Goal: Information Seeking & Learning: Learn about a topic

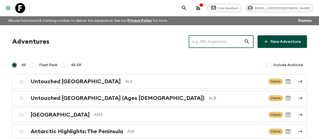
click at [229, 45] on input "text" at bounding box center [216, 42] width 55 height 14
paste input "[GEOGRAPHIC_DATA] and [GEOGRAPHIC_DATA]"
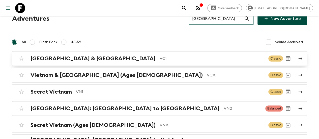
scroll to position [23, 0]
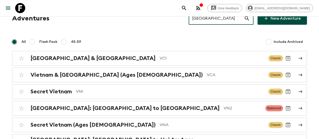
click at [217, 17] on input "[GEOGRAPHIC_DATA]" at bounding box center [216, 18] width 55 height 14
paste input "[GEOGRAPHIC_DATA]"
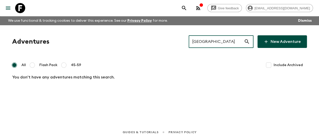
scroll to position [0, 0]
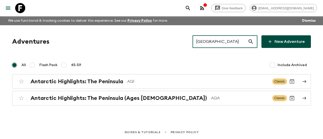
type input "[GEOGRAPHIC_DATA]"
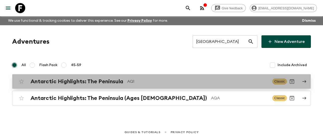
click at [110, 84] on h2 "Antarctic Highlights: The Peninsula" at bounding box center [77, 81] width 93 height 7
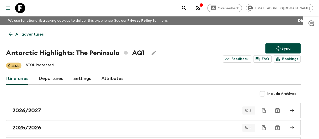
click at [110, 50] on h1 "Antarctic Highlights: The Peninsula AQ1" at bounding box center [75, 53] width 139 height 10
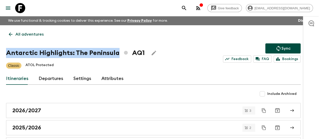
click at [110, 50] on h1 "Antarctic Highlights: The Peninsula AQ1" at bounding box center [75, 53] width 139 height 10
copy h1 "Antarctic Highlights: The Peninsula"
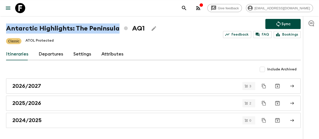
scroll to position [25, 0]
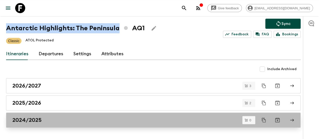
click at [50, 117] on div "2024/2025" at bounding box center [148, 120] width 273 height 7
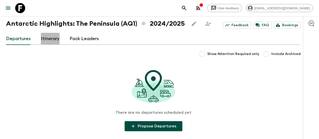
click at [56, 34] on link "Itinerary" at bounding box center [50, 39] width 19 height 12
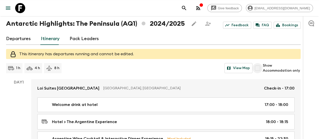
click at [263, 70] on input "Show Accommodation only" at bounding box center [258, 68] width 10 height 10
checkbox input "true"
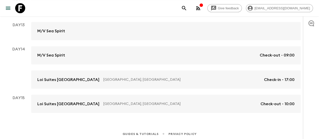
scroll to position [423, 0]
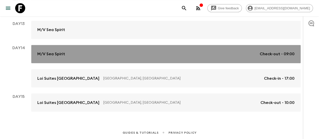
click at [135, 58] on link "M/V Sea Spirit Check-out - 09:00" at bounding box center [166, 54] width 270 height 18
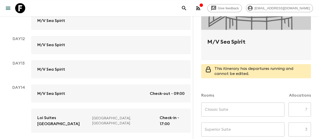
scroll to position [90, 0]
click at [234, 46] on h2 "M/V Sea Spirit" at bounding box center [257, 46] width 98 height 16
copy form "M/V Sea Spirit"
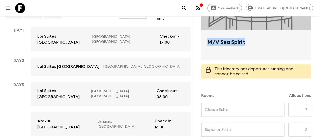
scroll to position [0, 0]
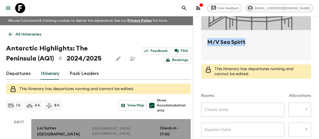
click at [67, 124] on link "Loi Suites [GEOGRAPHIC_DATA], [GEOGRAPHIC_DATA] Check-in - 17:00" at bounding box center [111, 131] width 160 height 24
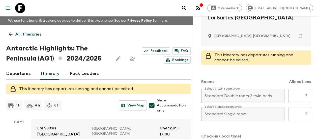
scroll to position [98, 0]
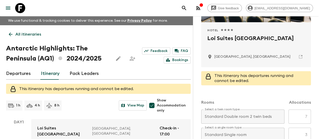
click at [234, 40] on h2 "Loi Suites [GEOGRAPHIC_DATA]" at bounding box center [257, 42] width 98 height 16
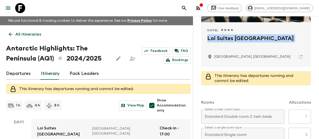
click at [234, 40] on h2 "Loi Suites [GEOGRAPHIC_DATA]" at bounding box center [257, 42] width 98 height 16
copy div "Loi Suites [GEOGRAPHIC_DATA]"
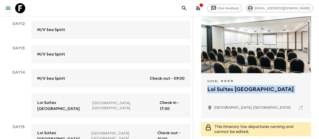
scroll to position [0, 0]
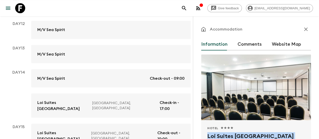
click at [303, 32] on icon "button" at bounding box center [306, 29] width 6 height 6
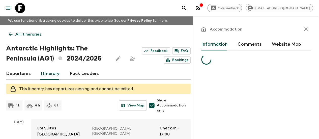
scroll to position [423, 0]
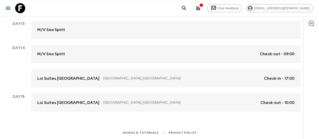
scroll to position [25, 0]
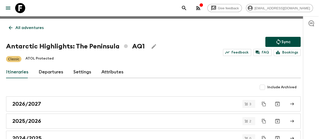
scroll to position [25, 0]
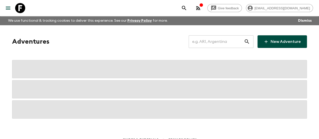
click at [215, 39] on input "text" at bounding box center [216, 42] width 55 height 14
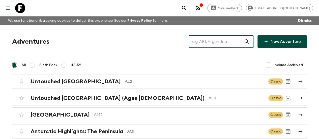
paste input "[GEOGRAPHIC_DATA]"
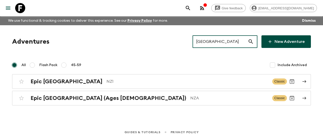
type input "[GEOGRAPHIC_DATA]"
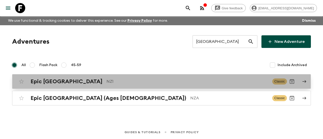
click at [68, 81] on h2 "Epic [GEOGRAPHIC_DATA]" at bounding box center [67, 81] width 72 height 7
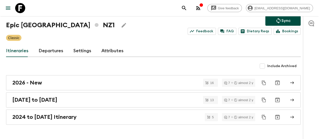
scroll to position [40, 0]
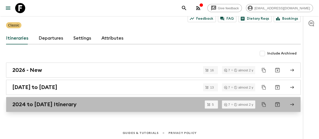
click at [55, 101] on h2 "2024 to [DATE] Itinerary" at bounding box center [44, 104] width 64 height 7
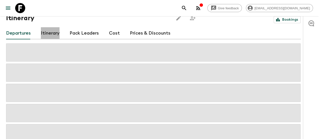
click at [59, 33] on link "Itinerary" at bounding box center [50, 33] width 19 height 12
